Goal: Transaction & Acquisition: Purchase product/service

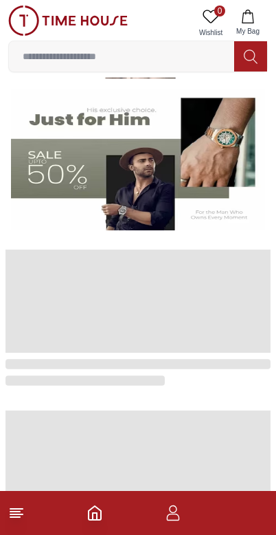
scroll to position [364, 0]
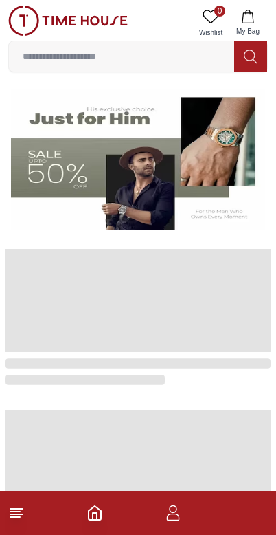
click at [22, 511] on icon at bounding box center [16, 512] width 16 height 16
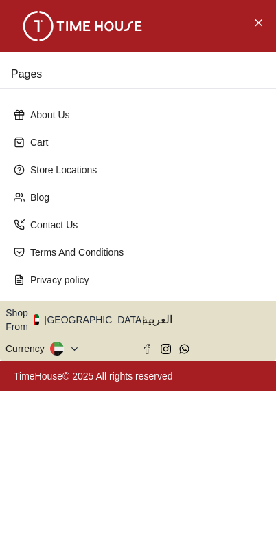
click at [72, 344] on icon at bounding box center [74, 349] width 10 height 10
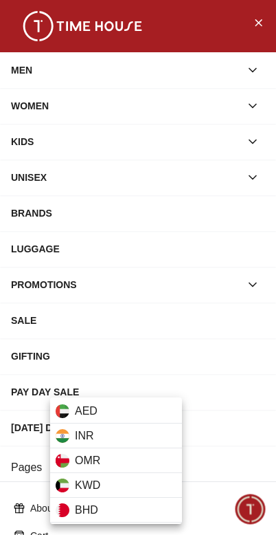
click at [107, 486] on div "KWD" at bounding box center [116, 485] width 132 height 25
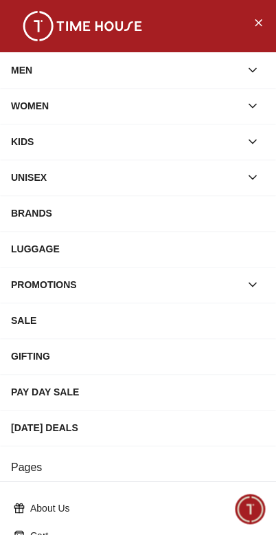
click at [12, 60] on div "MEN" at bounding box center [126, 70] width 230 height 25
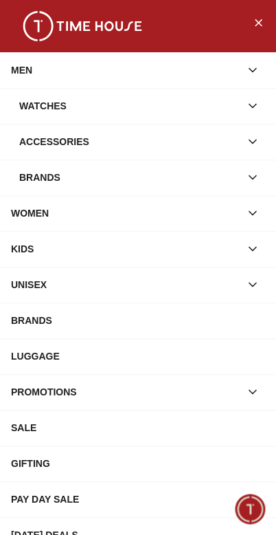
click at [27, 106] on div "Watches" at bounding box center [129, 105] width 221 height 25
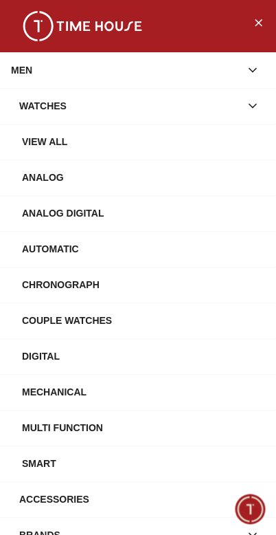
click at [29, 135] on div "View All" at bounding box center [143, 141] width 243 height 25
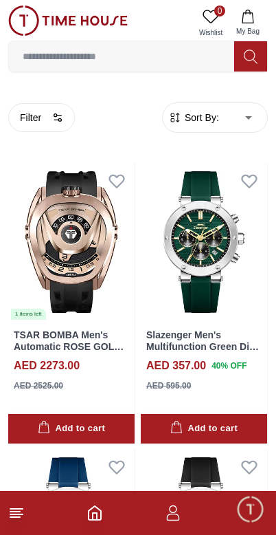
click at [203, 121] on span "Sort By:" at bounding box center [200, 118] width 37 height 14
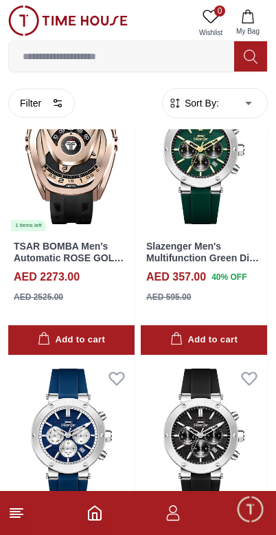
scroll to position [88, 0]
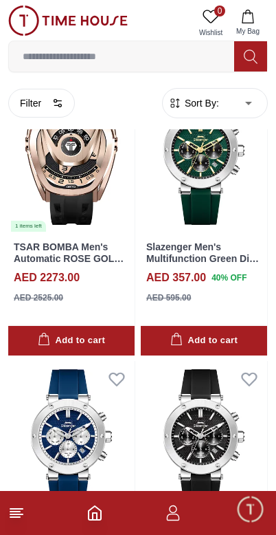
click at [22, 505] on icon at bounding box center [16, 512] width 16 height 16
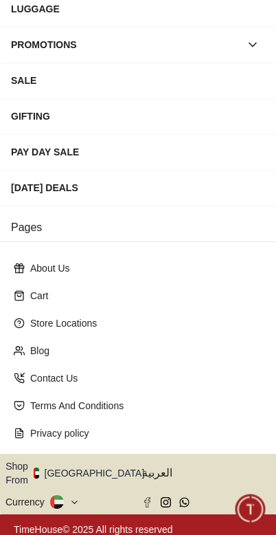
scroll to position [238, 0]
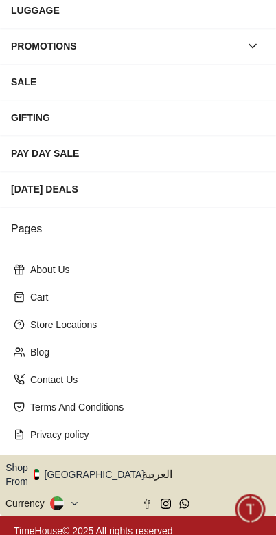
click at [67, 496] on button at bounding box center [65, 503] width 30 height 14
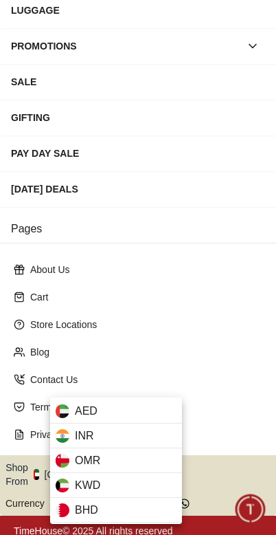
click at [107, 485] on div "KWD" at bounding box center [116, 485] width 132 height 25
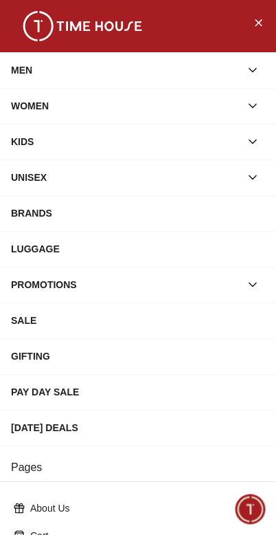
scroll to position [0, 0]
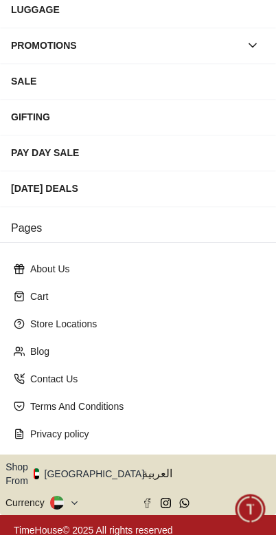
scroll to position [238, 0]
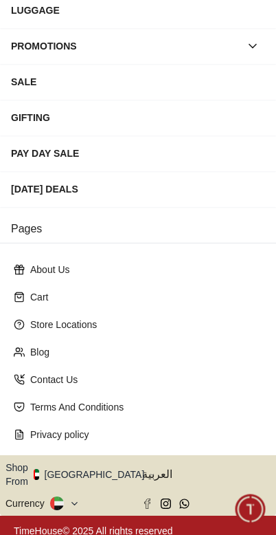
click at [67, 496] on button at bounding box center [65, 503] width 30 height 14
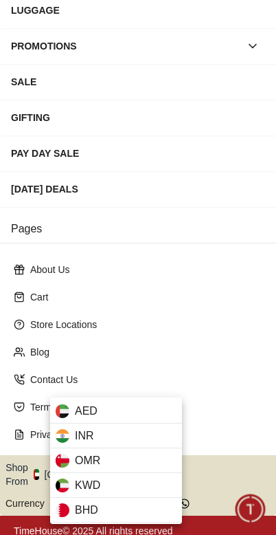
click at [102, 485] on div "KWD" at bounding box center [116, 485] width 132 height 25
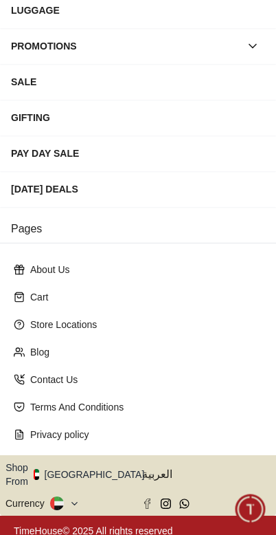
click at [89, 469] on button "Shop From UAE" at bounding box center [79, 474] width 149 height 27
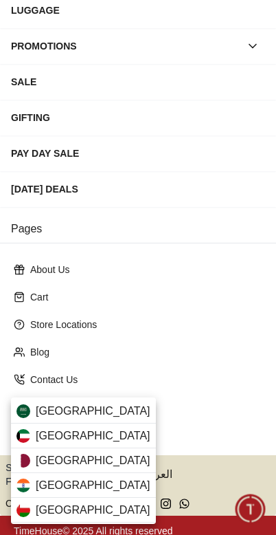
click at [91, 436] on div "Kuwait" at bounding box center [83, 435] width 145 height 25
